Goal: Complete application form

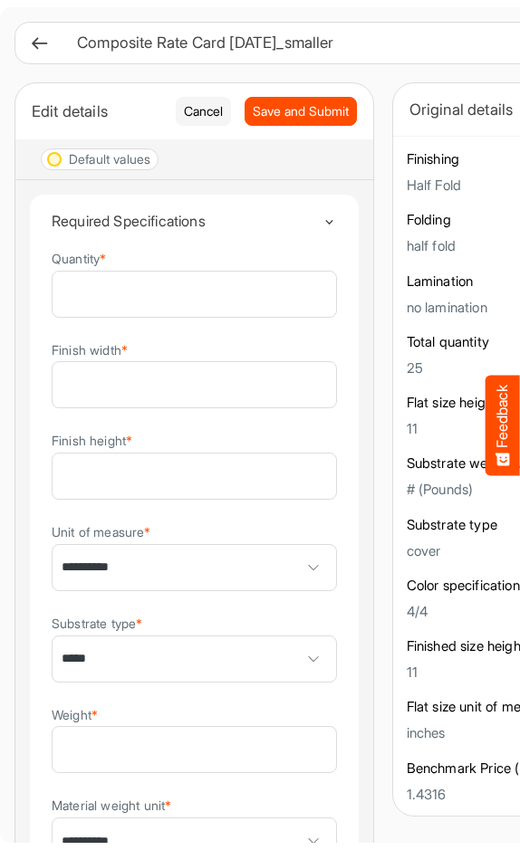
click at [0, 350] on main "**********" at bounding box center [397, 425] width 795 height 836
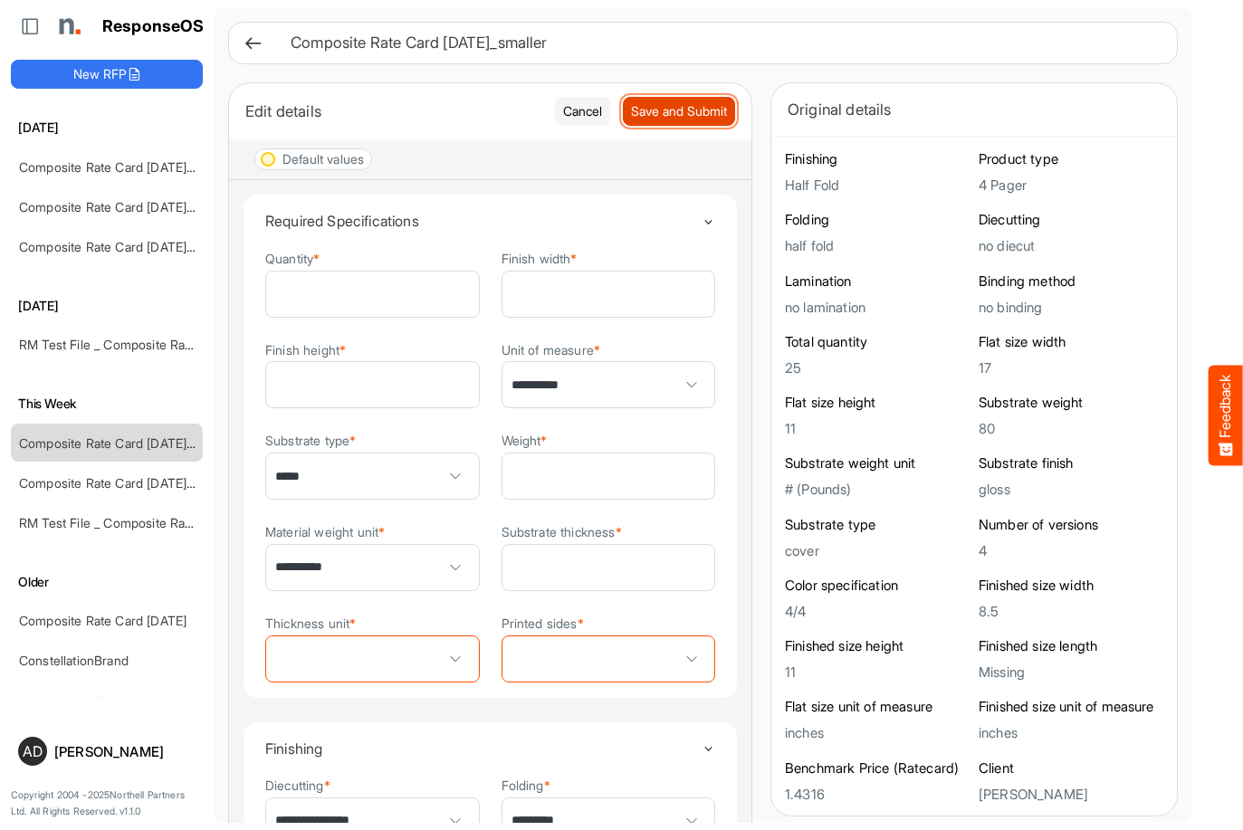
click at [671, 104] on span "Save and Submit" at bounding box center [679, 111] width 96 height 20
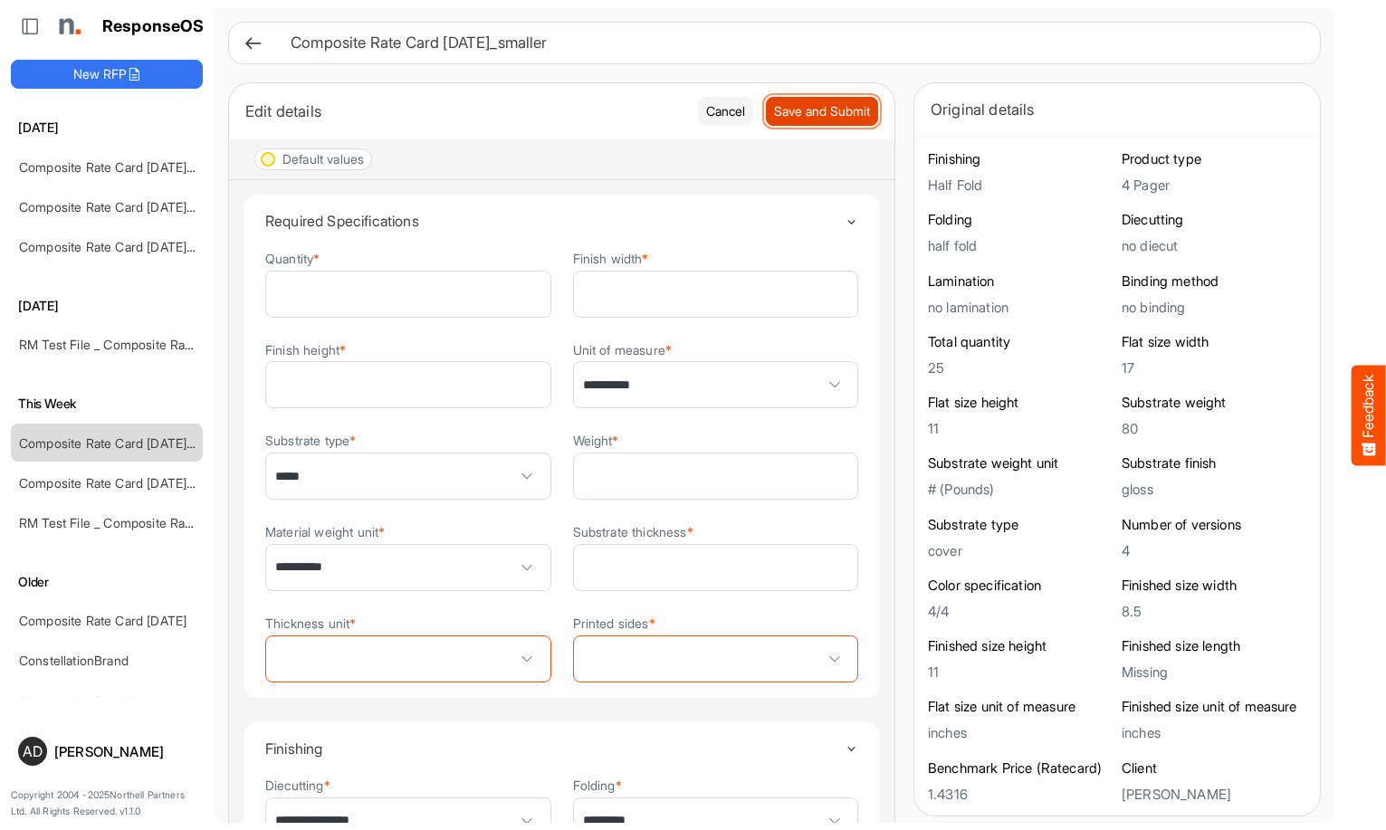
click at [817, 119] on span "Save and Submit" at bounding box center [822, 111] width 96 height 20
click at [817, 113] on span "Save and Submit" at bounding box center [822, 111] width 96 height 20
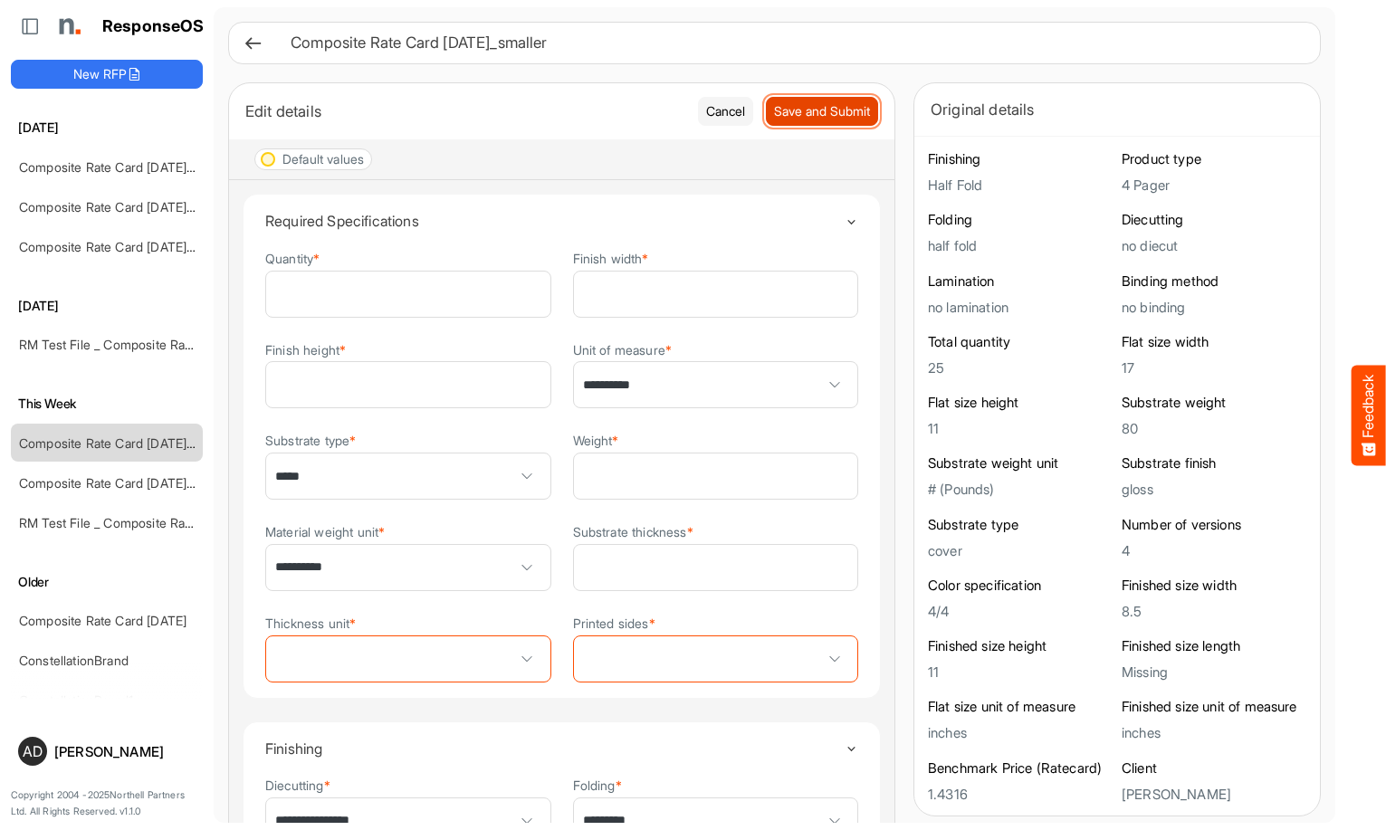
click at [817, 113] on span "Save and Submit" at bounding box center [822, 111] width 96 height 20
click at [816, 111] on span "Save and Submit" at bounding box center [822, 111] width 96 height 20
click at [823, 110] on span "Save and Submit" at bounding box center [822, 111] width 96 height 20
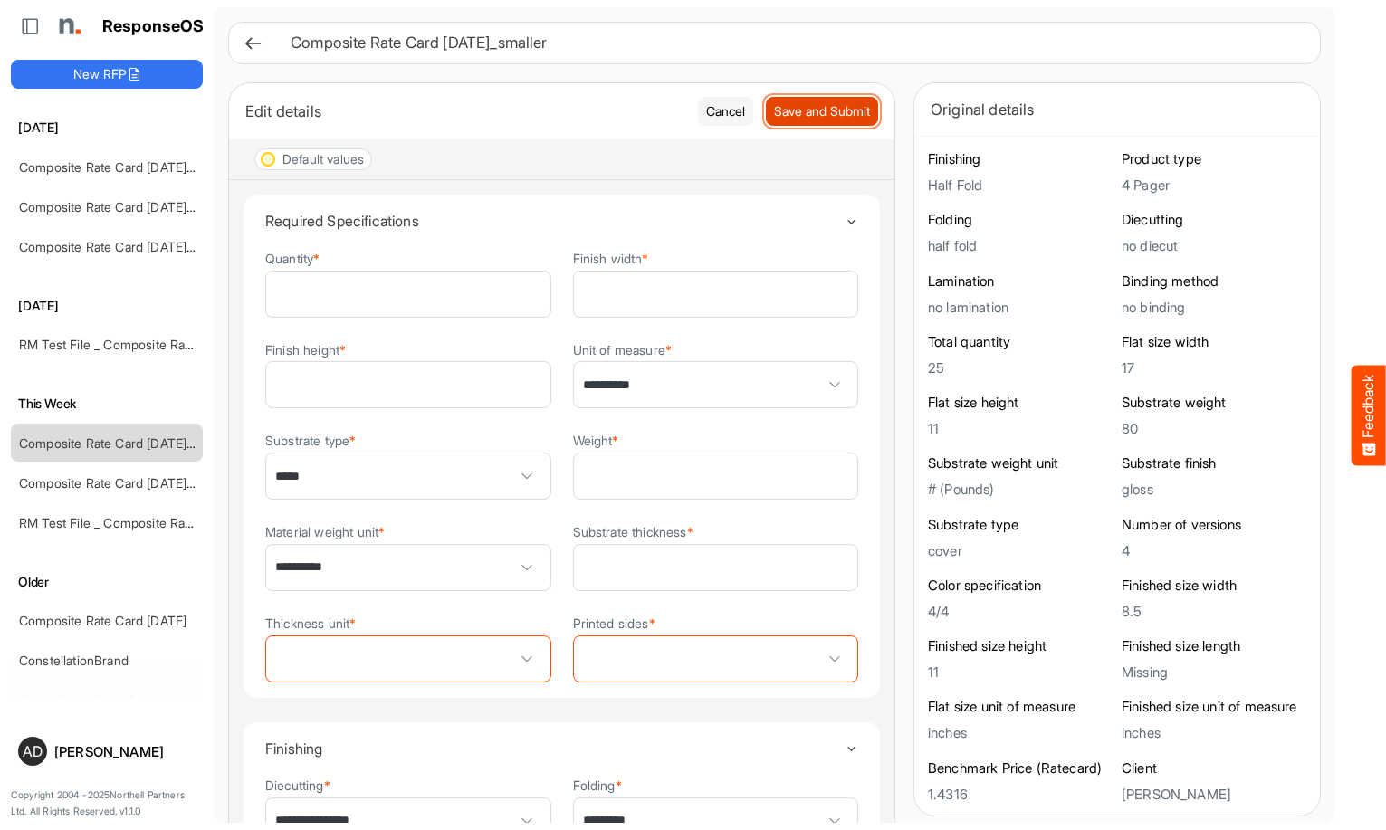
click at [823, 110] on span "Save and Submit" at bounding box center [822, 111] width 96 height 20
